Goal: Information Seeking & Learning: Learn about a topic

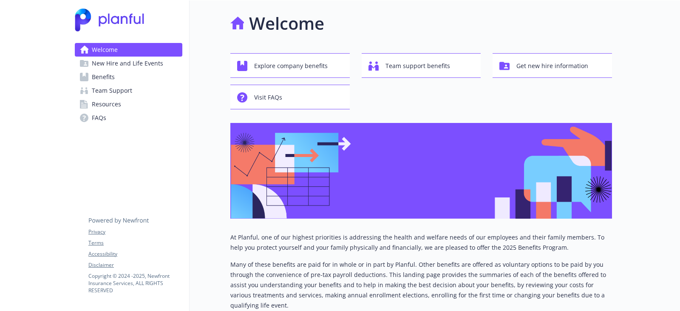
click at [121, 79] on link "Benefits" at bounding box center [129, 77] width 108 height 14
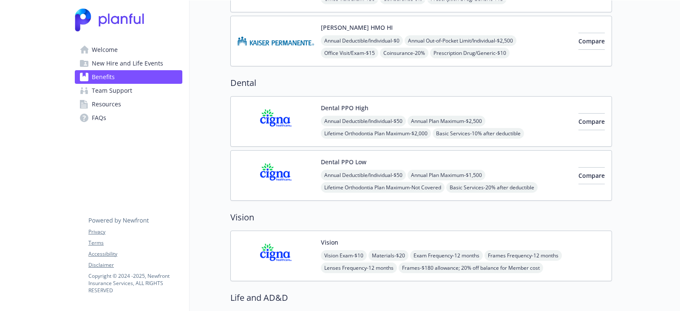
scroll to position [255, 0]
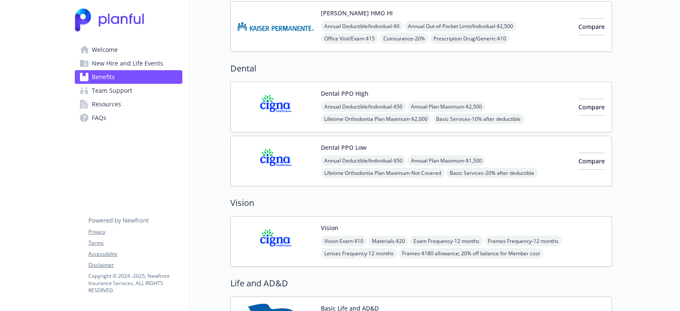
click at [296, 105] on img at bounding box center [276, 107] width 77 height 36
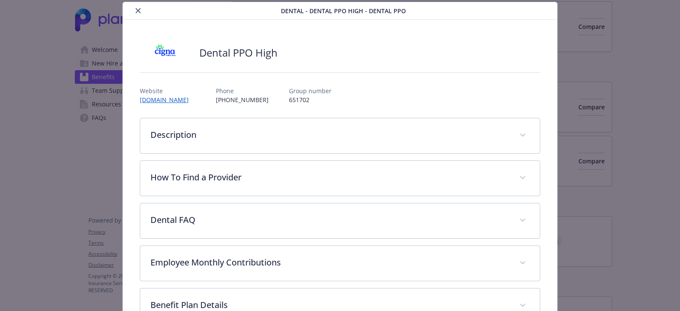
scroll to position [171, 0]
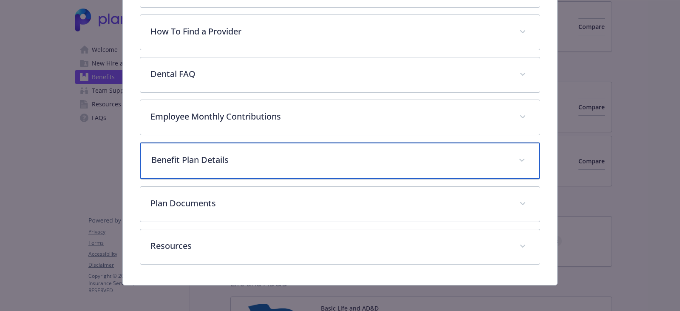
click at [260, 160] on p "Benefit Plan Details" at bounding box center [329, 160] width 357 height 13
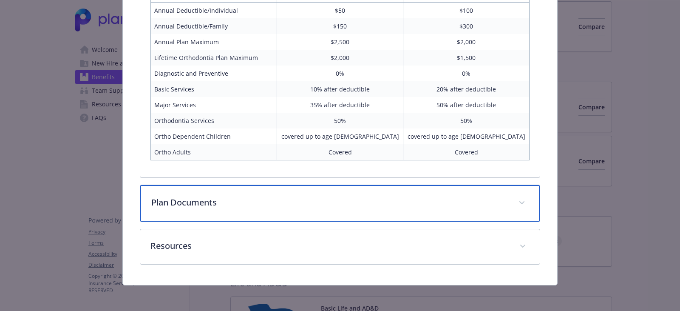
click at [274, 196] on p "Plan Documents" at bounding box center [329, 202] width 357 height 13
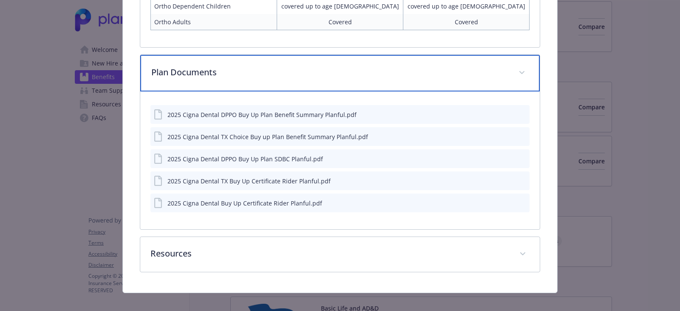
scroll to position [509, 0]
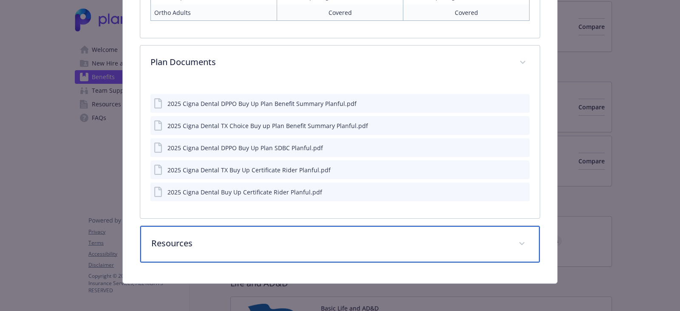
click at [275, 242] on p "Resources" at bounding box center [329, 243] width 357 height 13
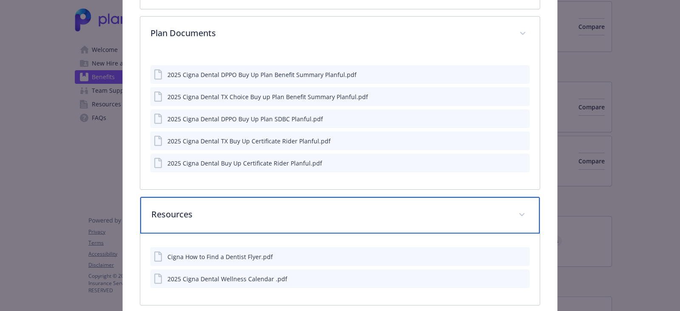
scroll to position [495, 0]
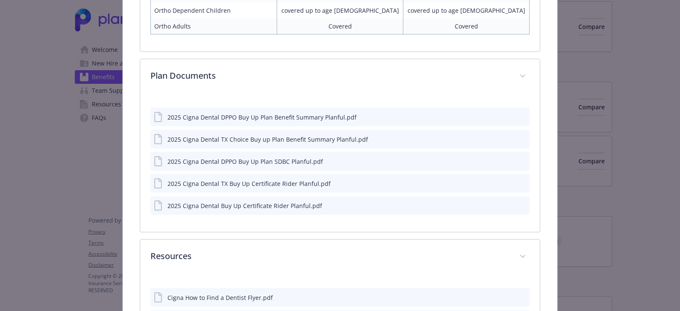
click at [518, 116] on icon "preview file" at bounding box center [522, 117] width 8 height 6
click at [518, 140] on icon "preview file" at bounding box center [522, 139] width 8 height 6
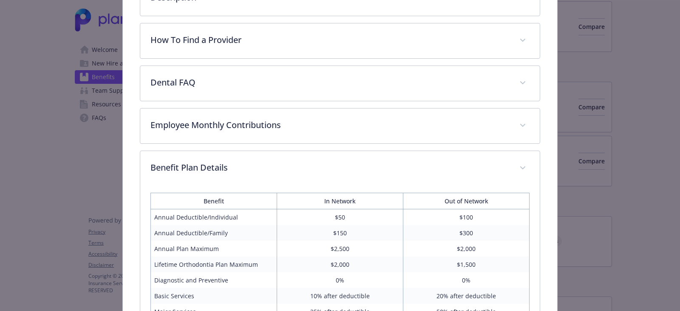
scroll to position [68, 0]
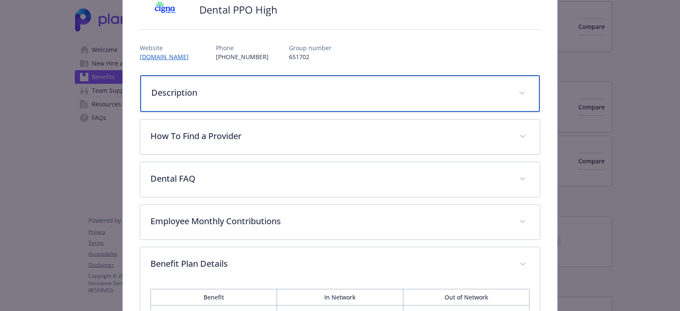
click at [442, 106] on div "Description" at bounding box center [340, 93] width 400 height 37
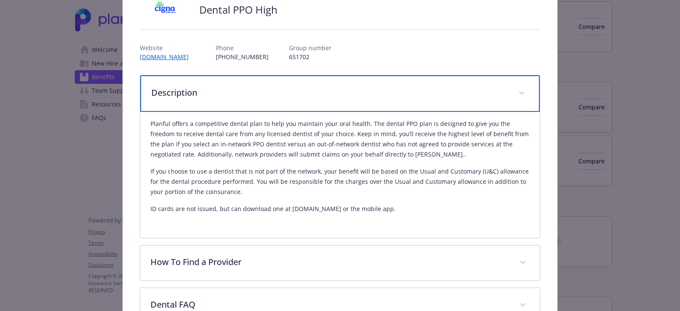
click at [312, 90] on p "Description" at bounding box center [329, 92] width 357 height 13
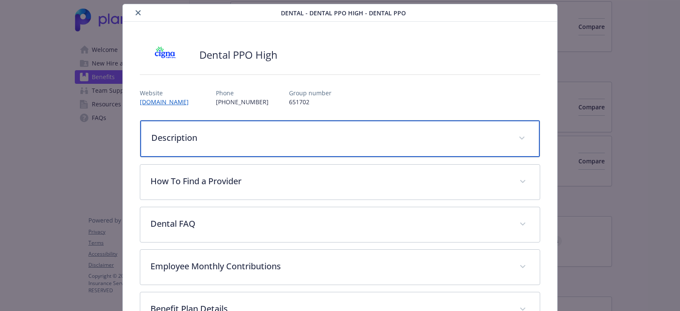
scroll to position [0, 0]
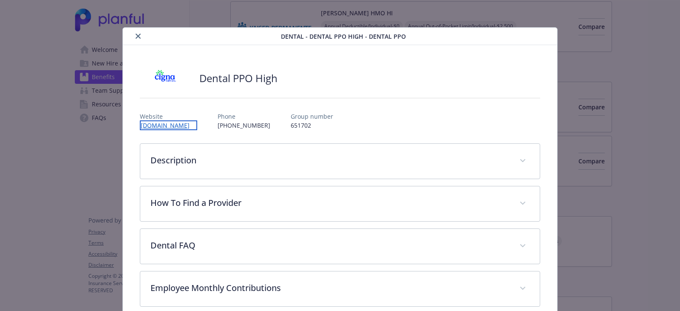
click at [162, 126] on link "myCigna.com" at bounding box center [168, 125] width 57 height 10
click at [135, 39] on button "close" at bounding box center [138, 36] width 10 height 10
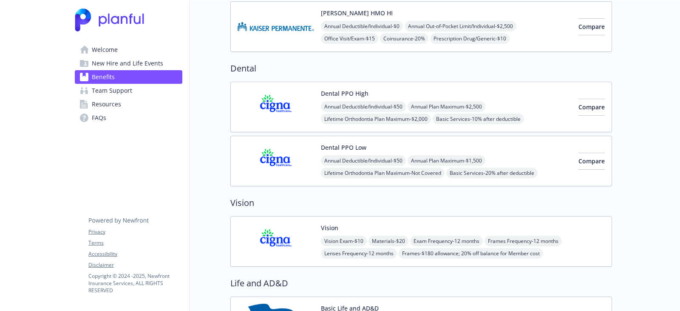
click at [282, 158] on img at bounding box center [276, 161] width 77 height 36
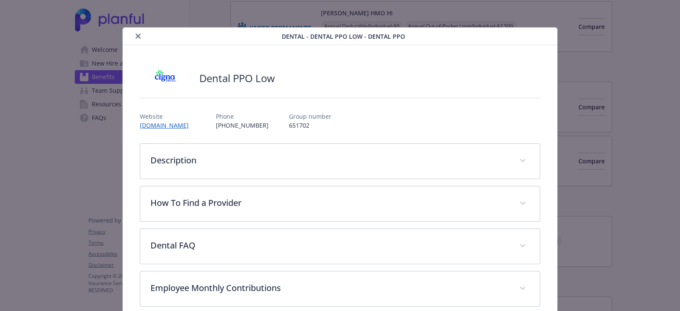
scroll to position [26, 0]
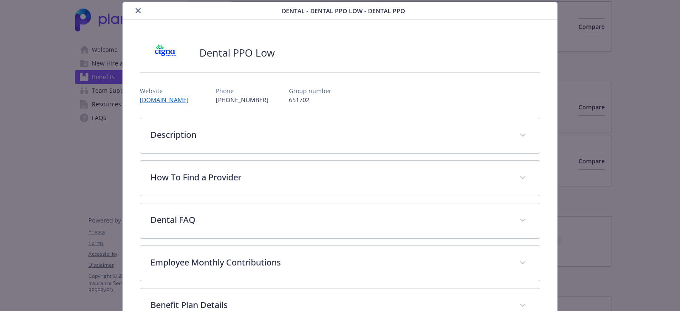
click at [136, 10] on icon "close" at bounding box center [138, 10] width 5 height 5
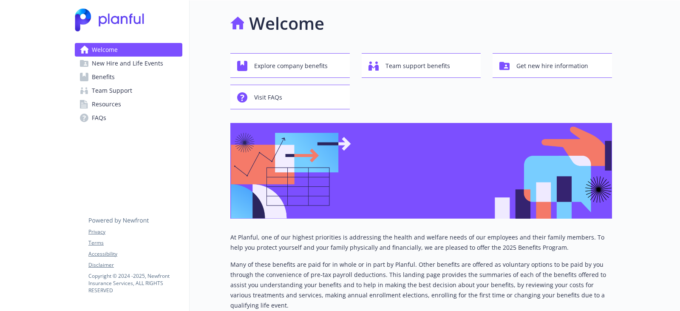
click at [110, 108] on span "Resources" at bounding box center [106, 104] width 29 height 14
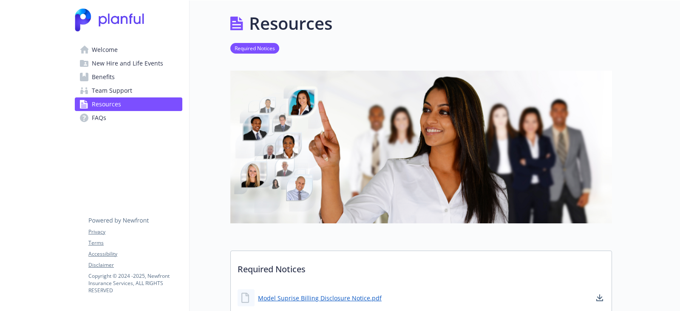
click at [111, 115] on link "FAQs" at bounding box center [129, 118] width 108 height 14
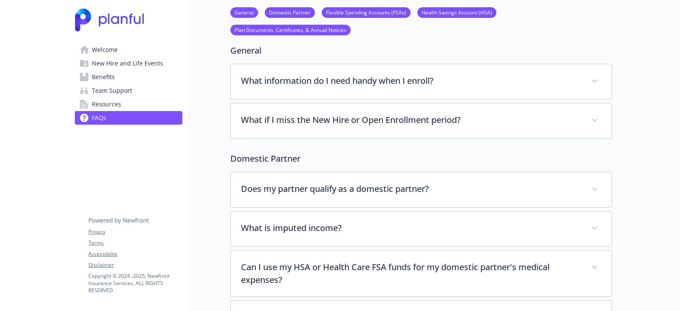
scroll to position [85, 0]
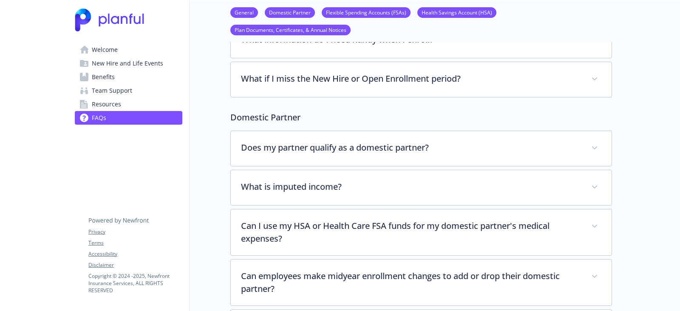
click at [126, 89] on span "Team Support" at bounding box center [112, 91] width 40 height 14
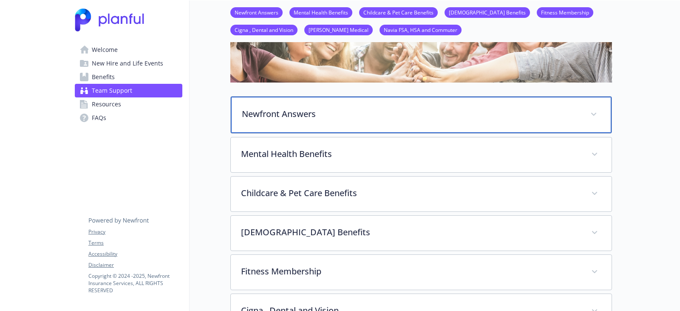
click at [354, 116] on p "Newfront Answers" at bounding box center [411, 114] width 338 height 13
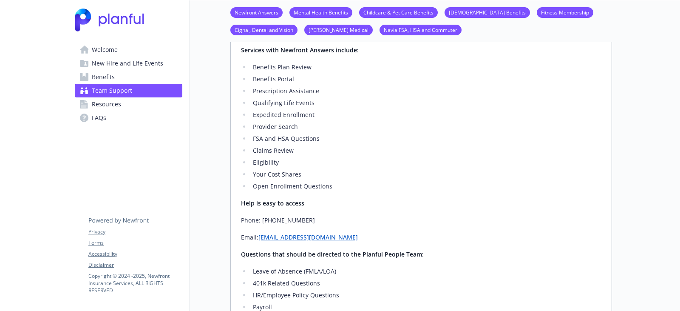
scroll to position [298, 0]
